Goal: Information Seeking & Learning: Learn about a topic

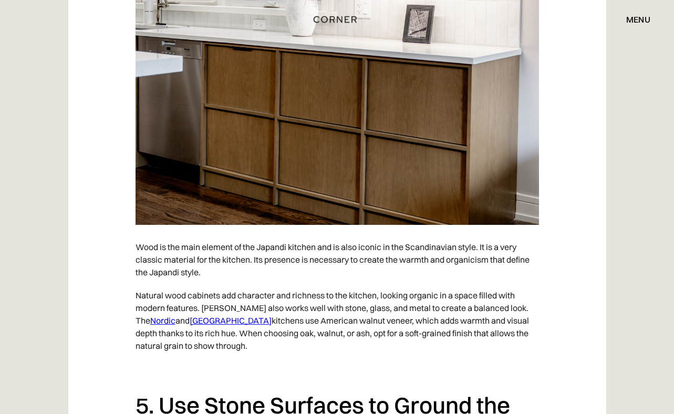
scroll to position [2531, 0]
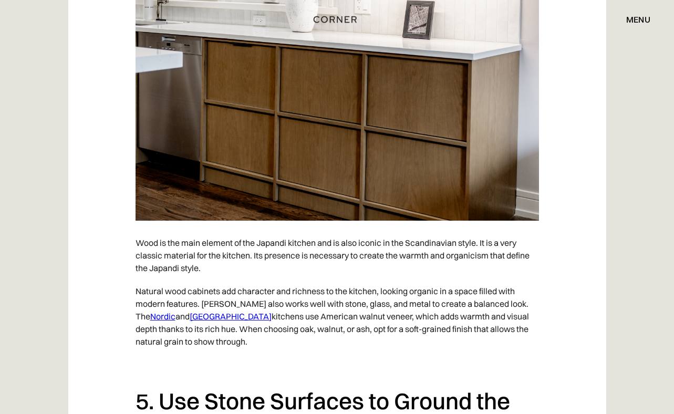
click at [176, 322] on link "Nordic" at bounding box center [162, 316] width 25 height 11
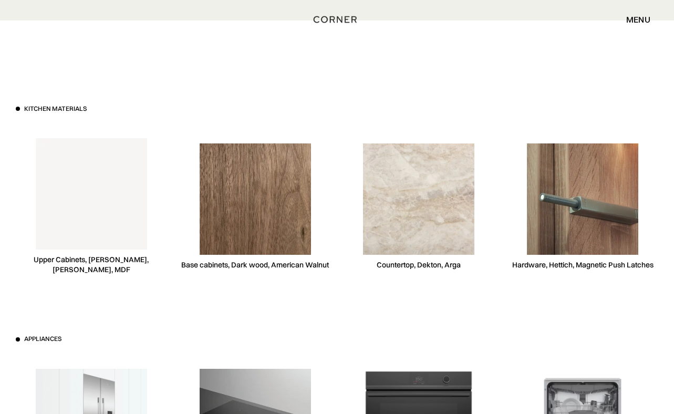
scroll to position [2671, 0]
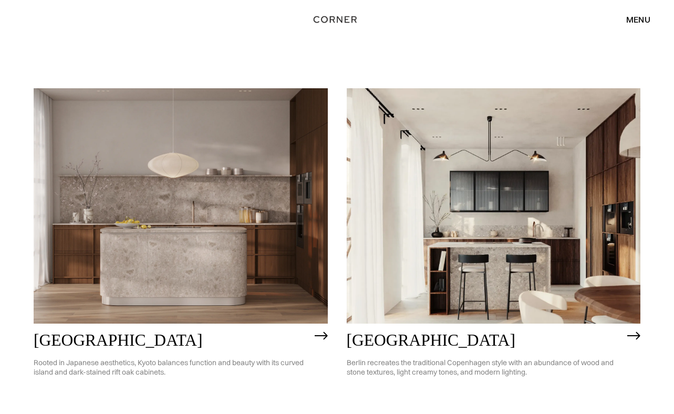
scroll to position [458, 0]
click at [199, 274] on img at bounding box center [181, 205] width 294 height 235
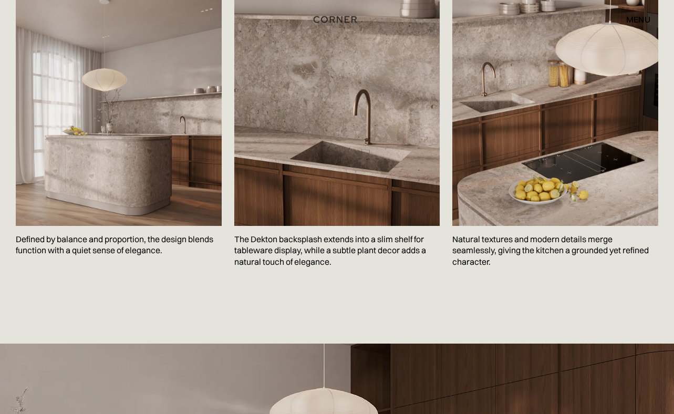
scroll to position [1634, 0]
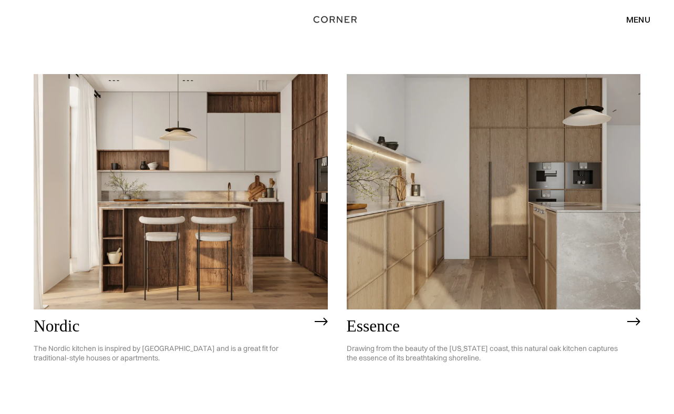
scroll to position [86, 0]
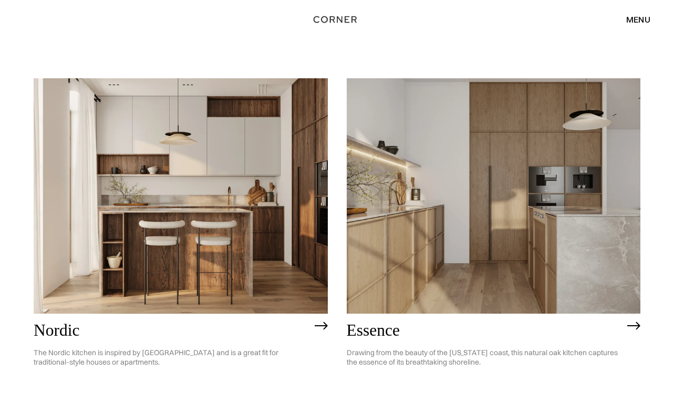
click at [568, 242] on img at bounding box center [494, 195] width 294 height 235
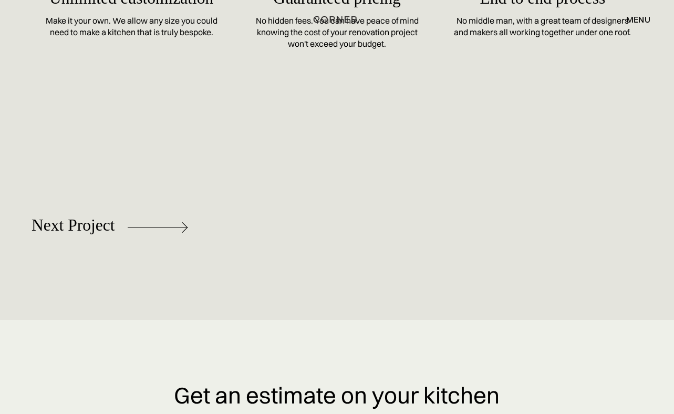
scroll to position [4574, 0]
